Goal: Check status: Check status

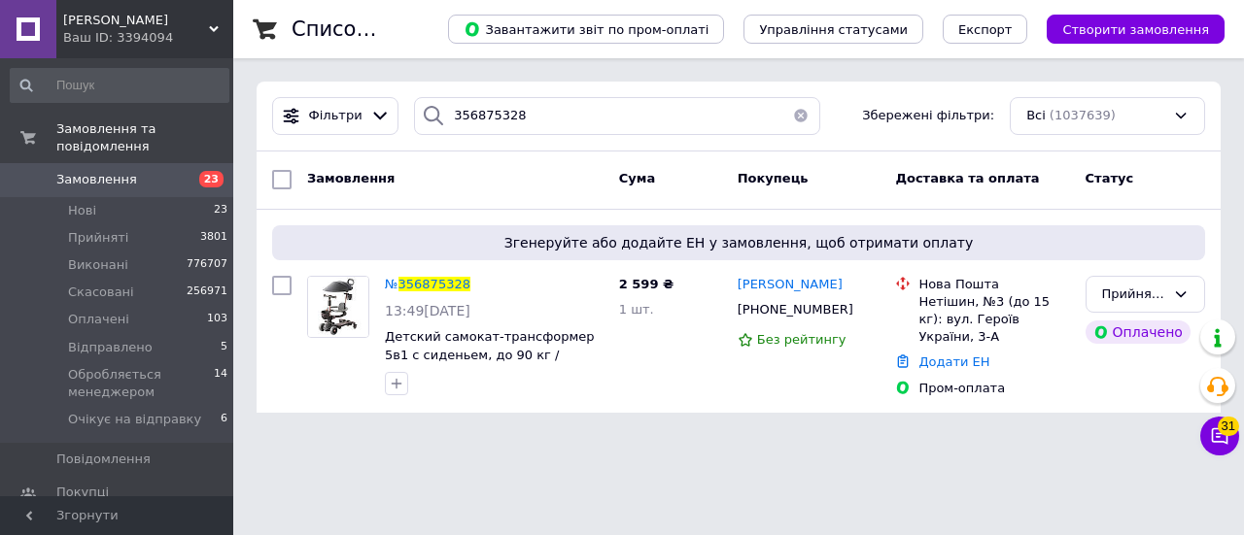
click at [209, 39] on div "Ваш ID: 3394094" at bounding box center [148, 37] width 170 height 17
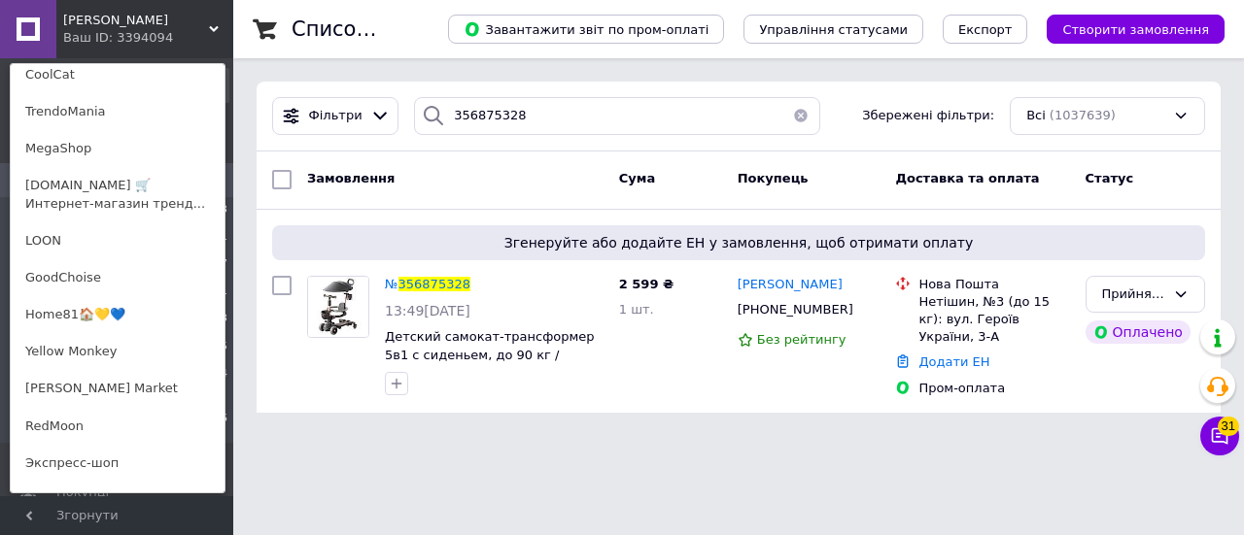
scroll to position [878, 0]
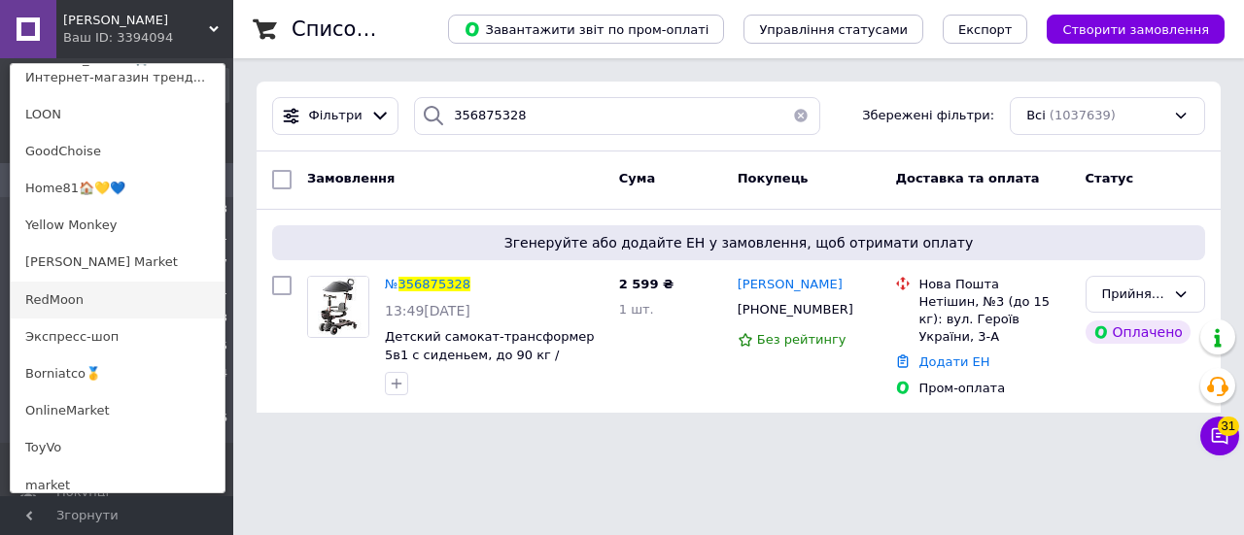
click at [103, 302] on link "RedMoon" at bounding box center [118, 300] width 214 height 37
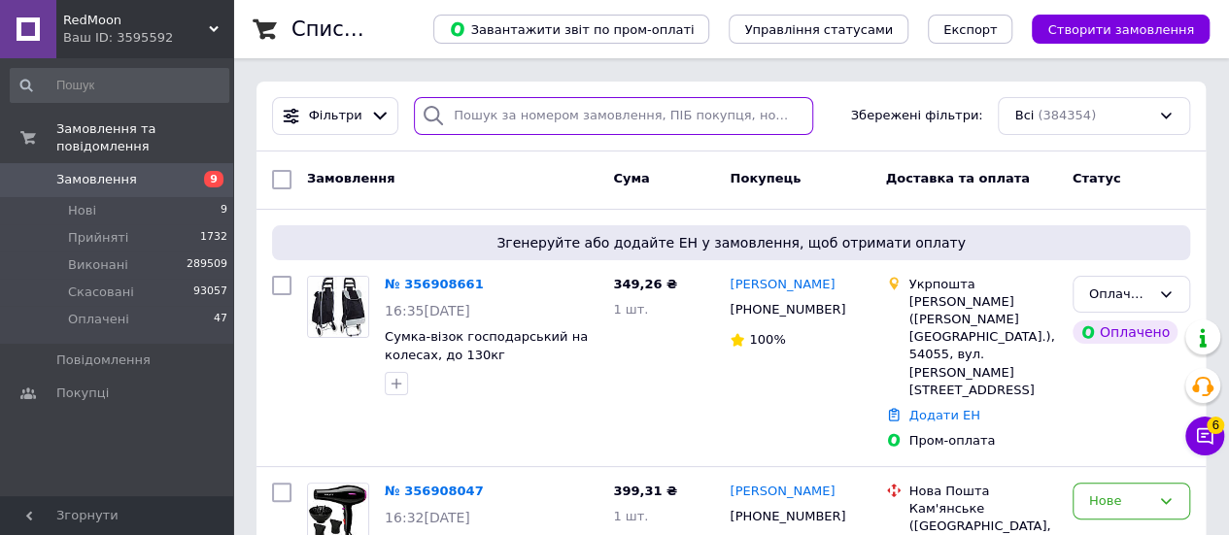
click at [577, 116] on input "search" at bounding box center [613, 116] width 399 height 38
paste input "356889786"
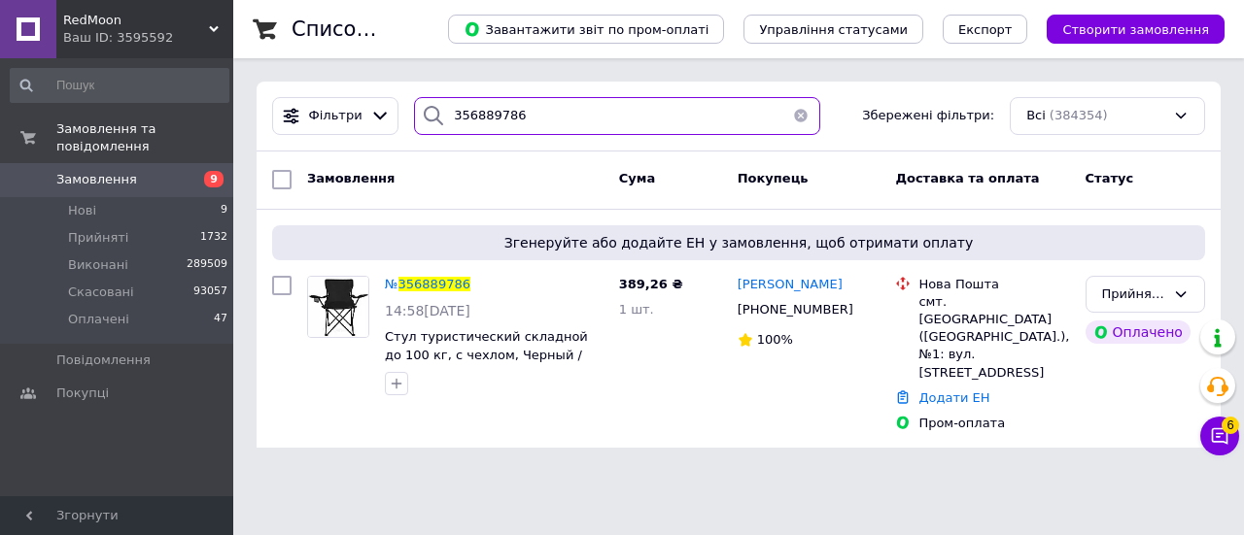
type input "356889786"
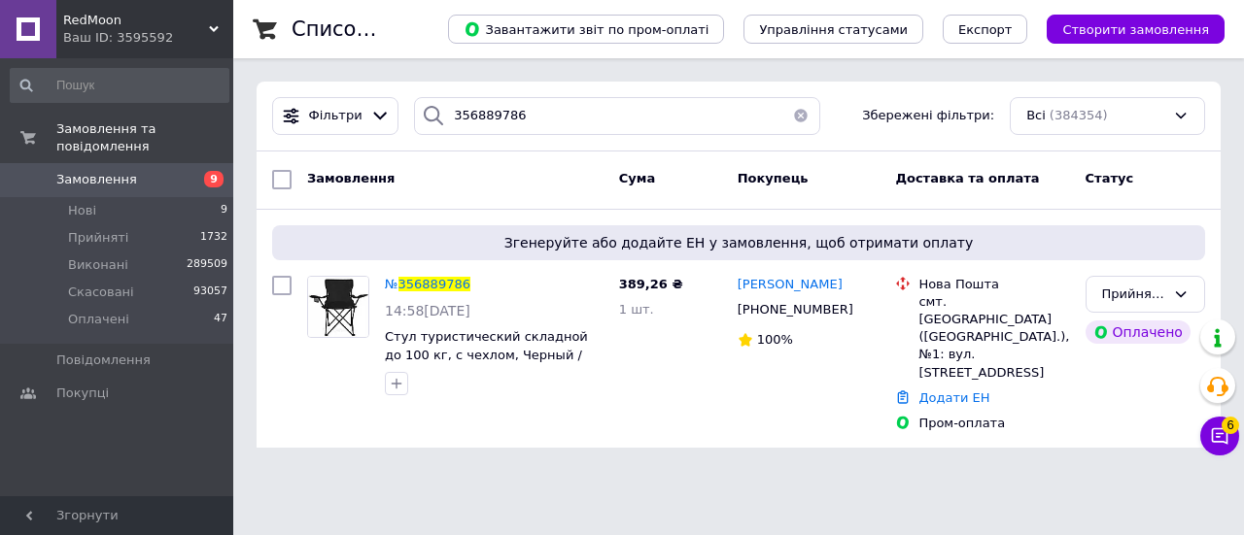
click at [202, 15] on span "RedMoon" at bounding box center [136, 20] width 146 height 17
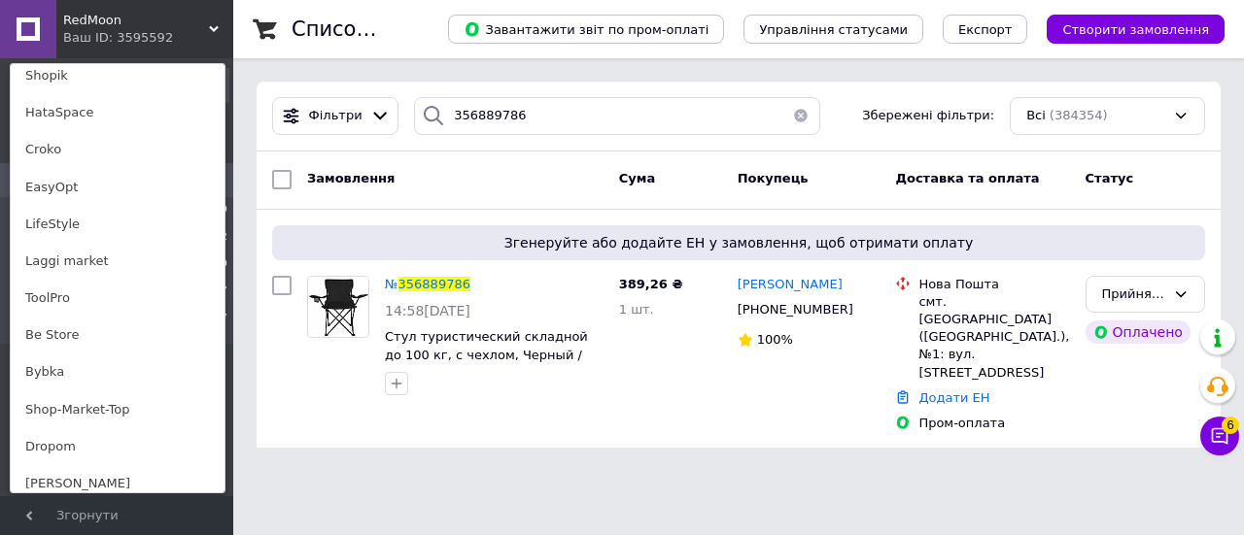
scroll to position [1361, 0]
click at [120, 225] on link "LifeStyle" at bounding box center [118, 225] width 214 height 37
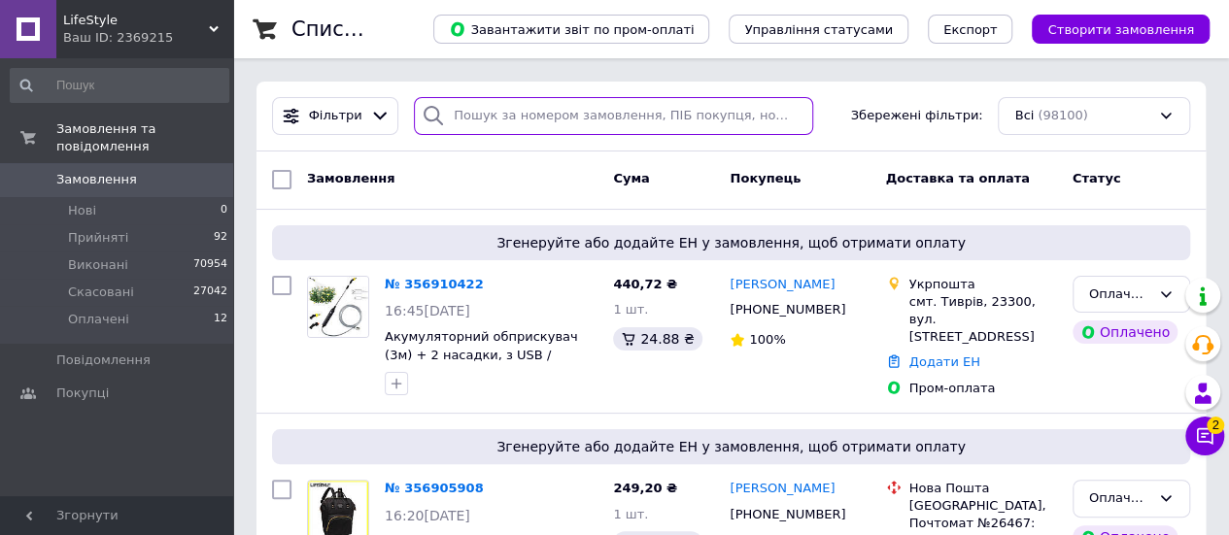
click at [575, 107] on input "search" at bounding box center [613, 116] width 399 height 38
paste input "356890784"
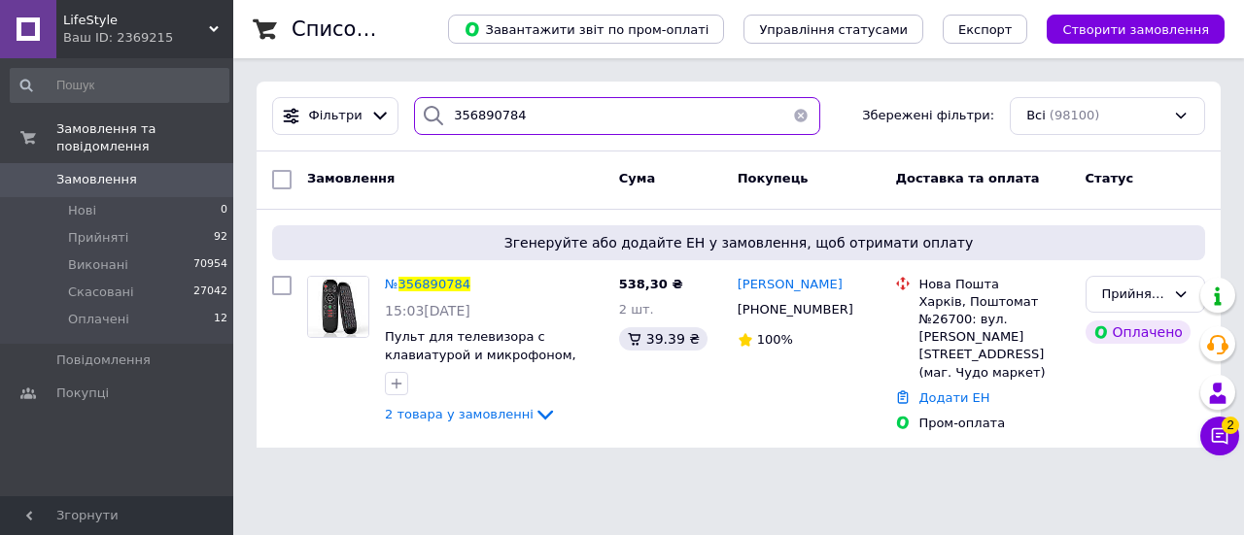
type input "356890784"
